Goal: Information Seeking & Learning: Find specific fact

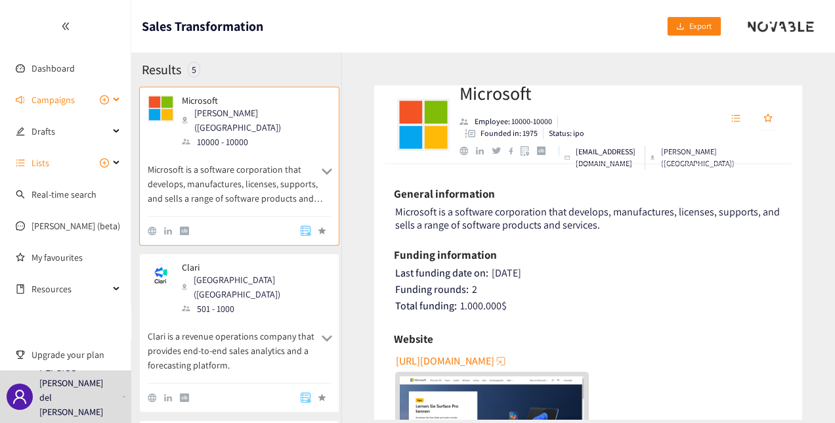
click at [118, 95] on div "Campaigns" at bounding box center [65, 100] width 131 height 26
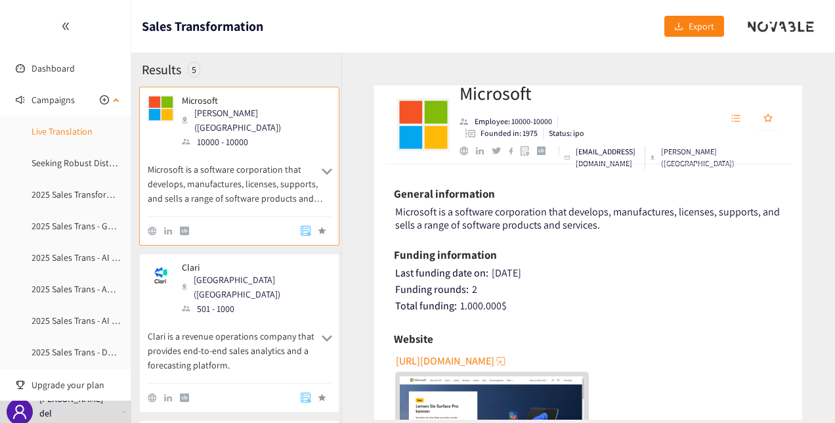
click at [70, 131] on link "Live Translation" at bounding box center [62, 131] width 61 height 12
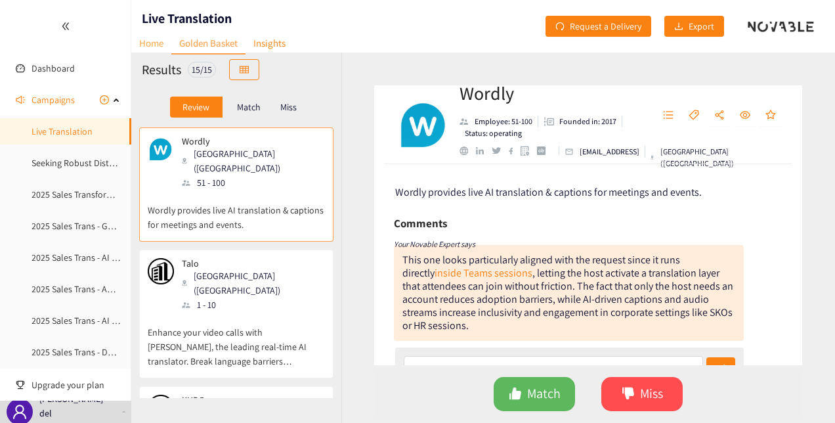
click at [156, 39] on link "Home" at bounding box center [151, 43] width 40 height 20
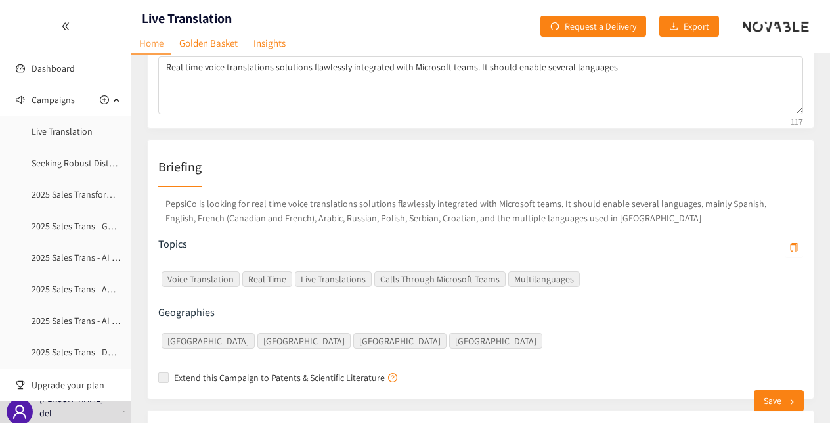
scroll to position [146, 0]
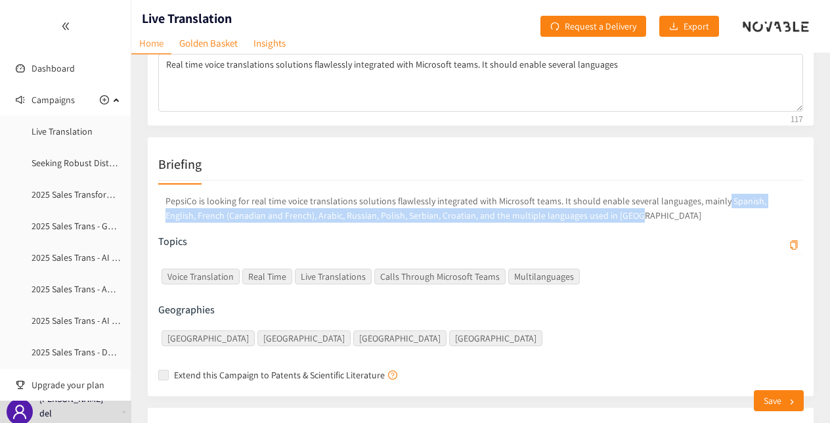
drag, startPoint x: 640, startPoint y: 218, endPoint x: 714, endPoint y: 200, distance: 76.4
click at [714, 200] on p "PepsiCo is looking for real time voice translations solutions flawlessly integr…" at bounding box center [480, 208] width 645 height 34
copy p "Spanish, English, French (Canadian and French), Arabic, Russian, Polish, Serbia…"
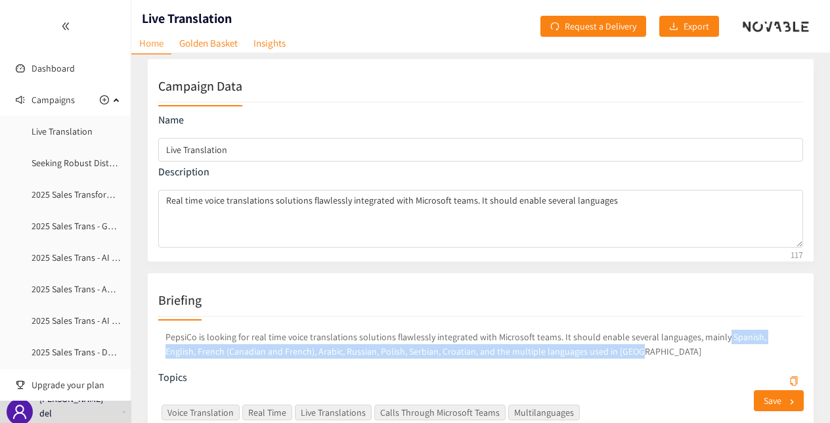
scroll to position [8, 0]
